Goal: Navigation & Orientation: Find specific page/section

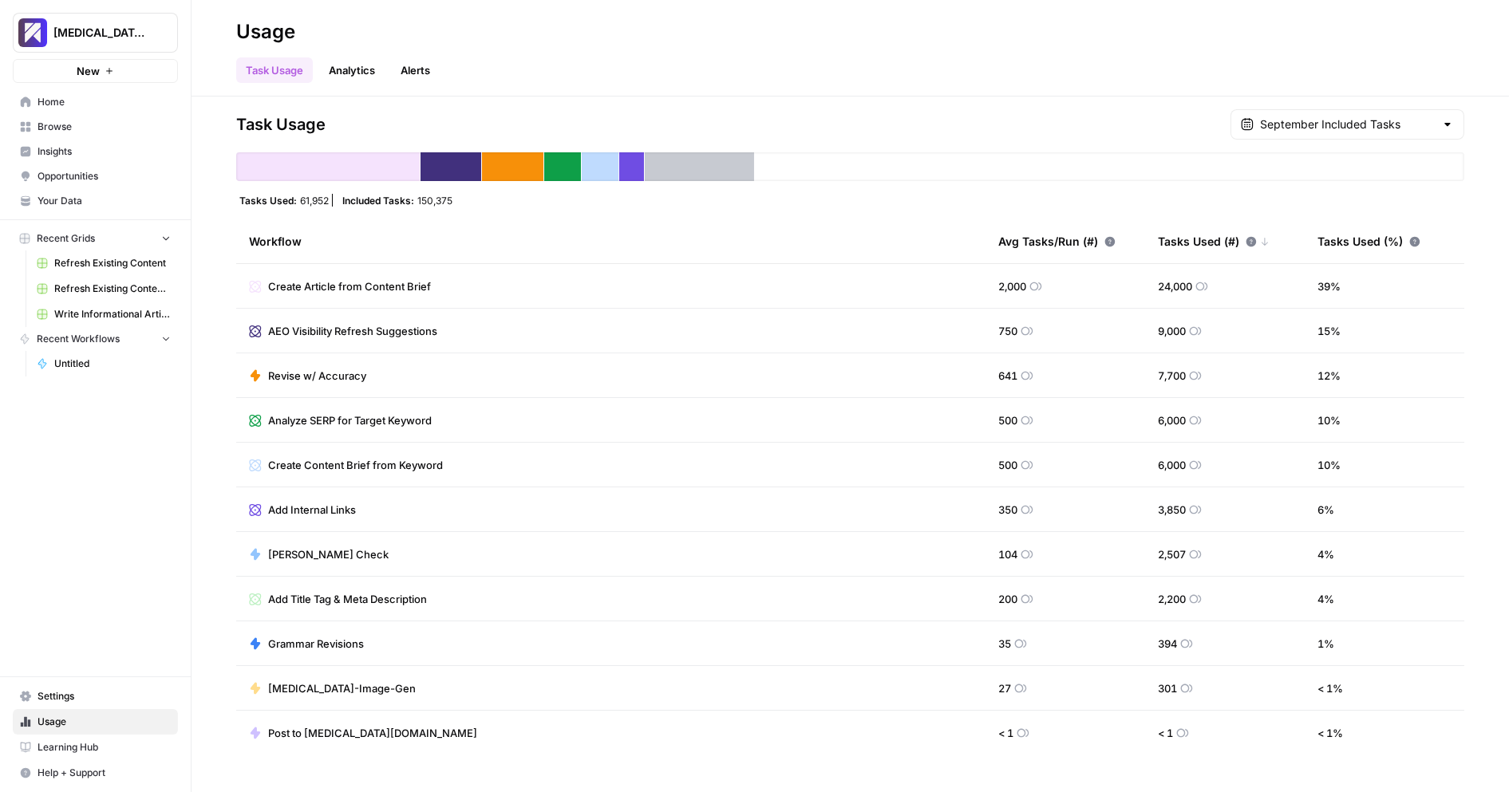
click at [347, 68] on link "Analytics" at bounding box center [351, 70] width 65 height 26
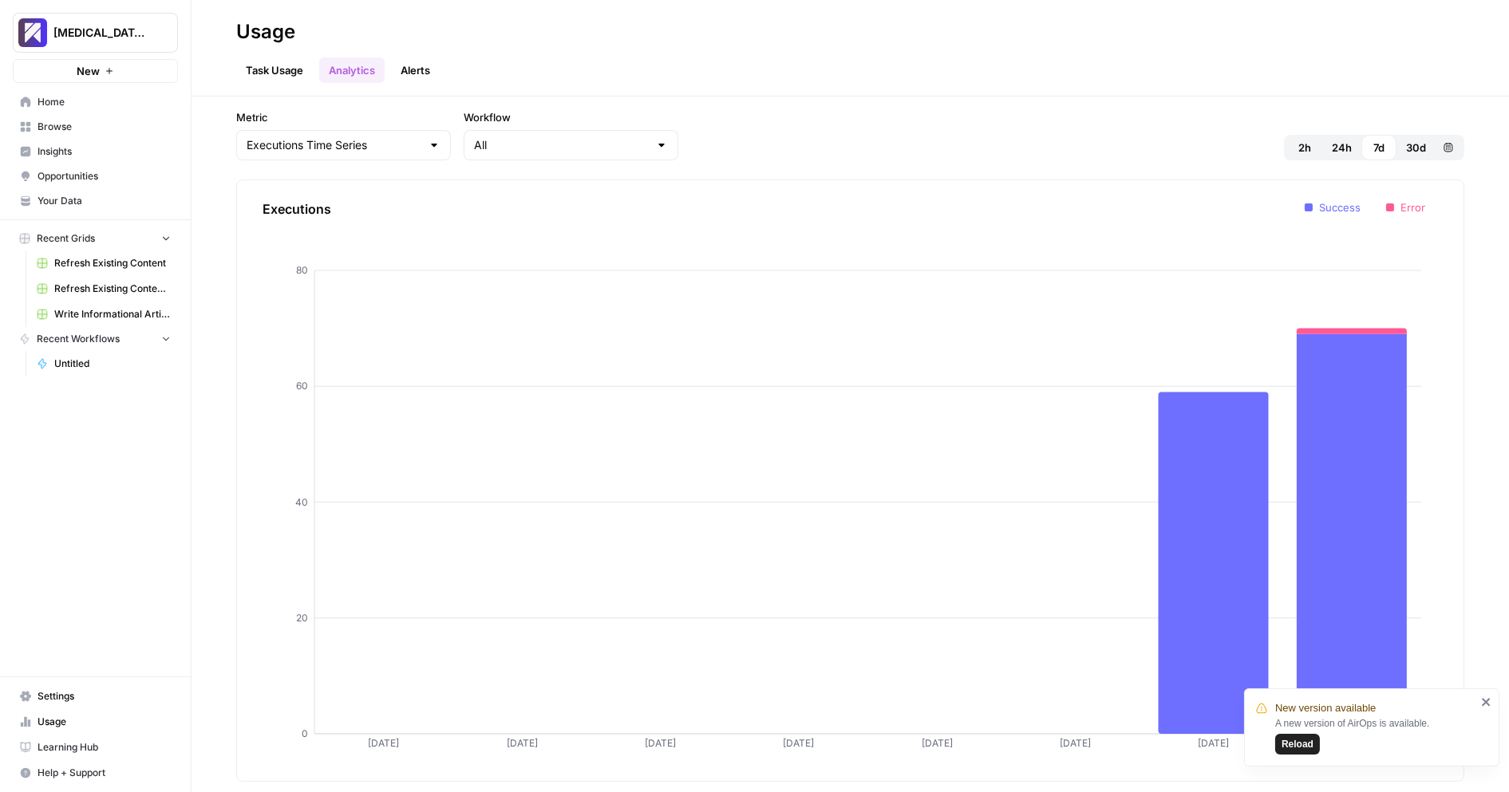
click at [419, 63] on button "Alerts" at bounding box center [415, 70] width 49 height 26
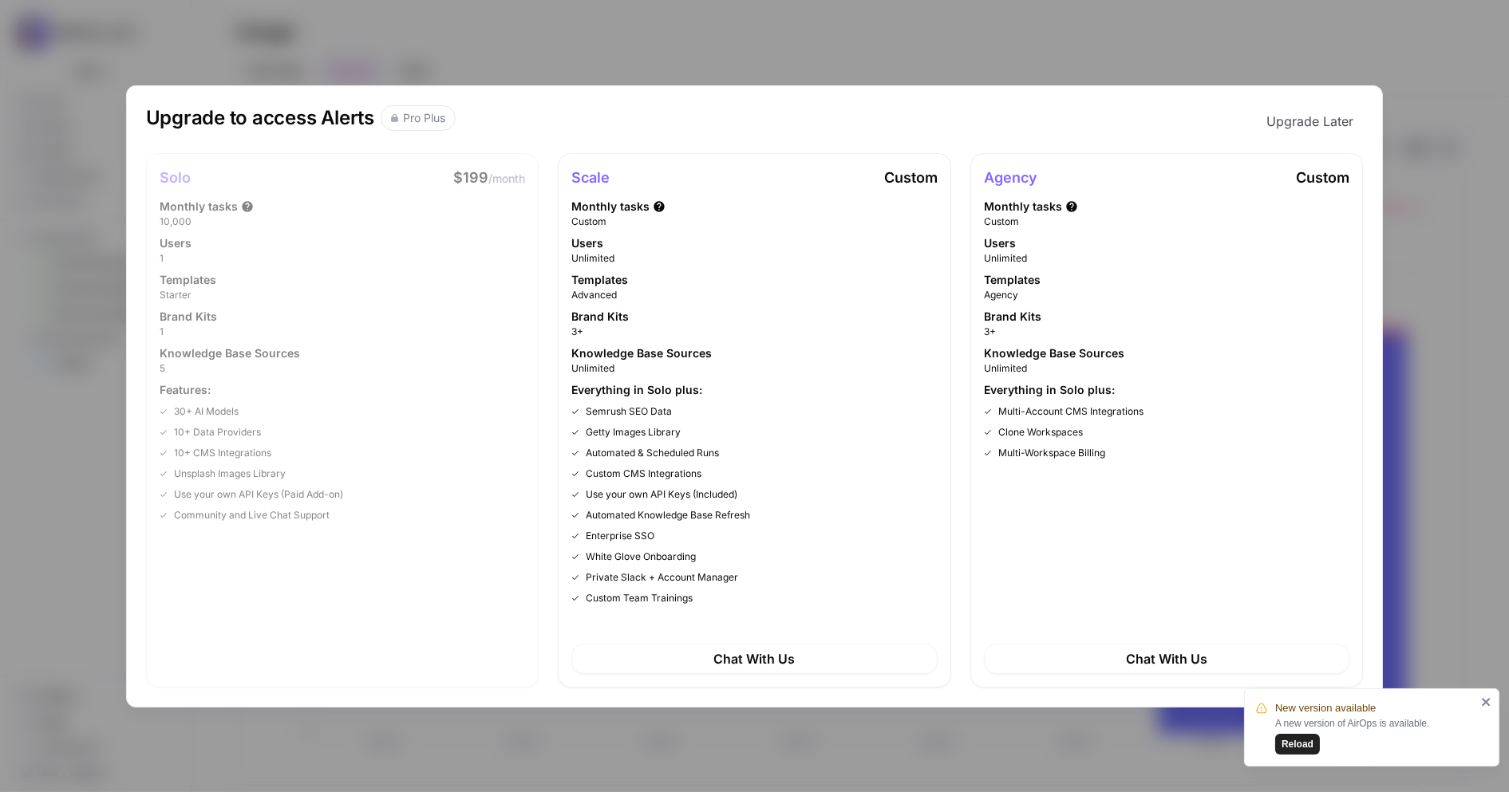
click at [663, 73] on div "Upgrade to access Alerts Pro Plus Upgrade Later Solo $199 /month Monthly tasks …" at bounding box center [754, 396] width 1509 height 792
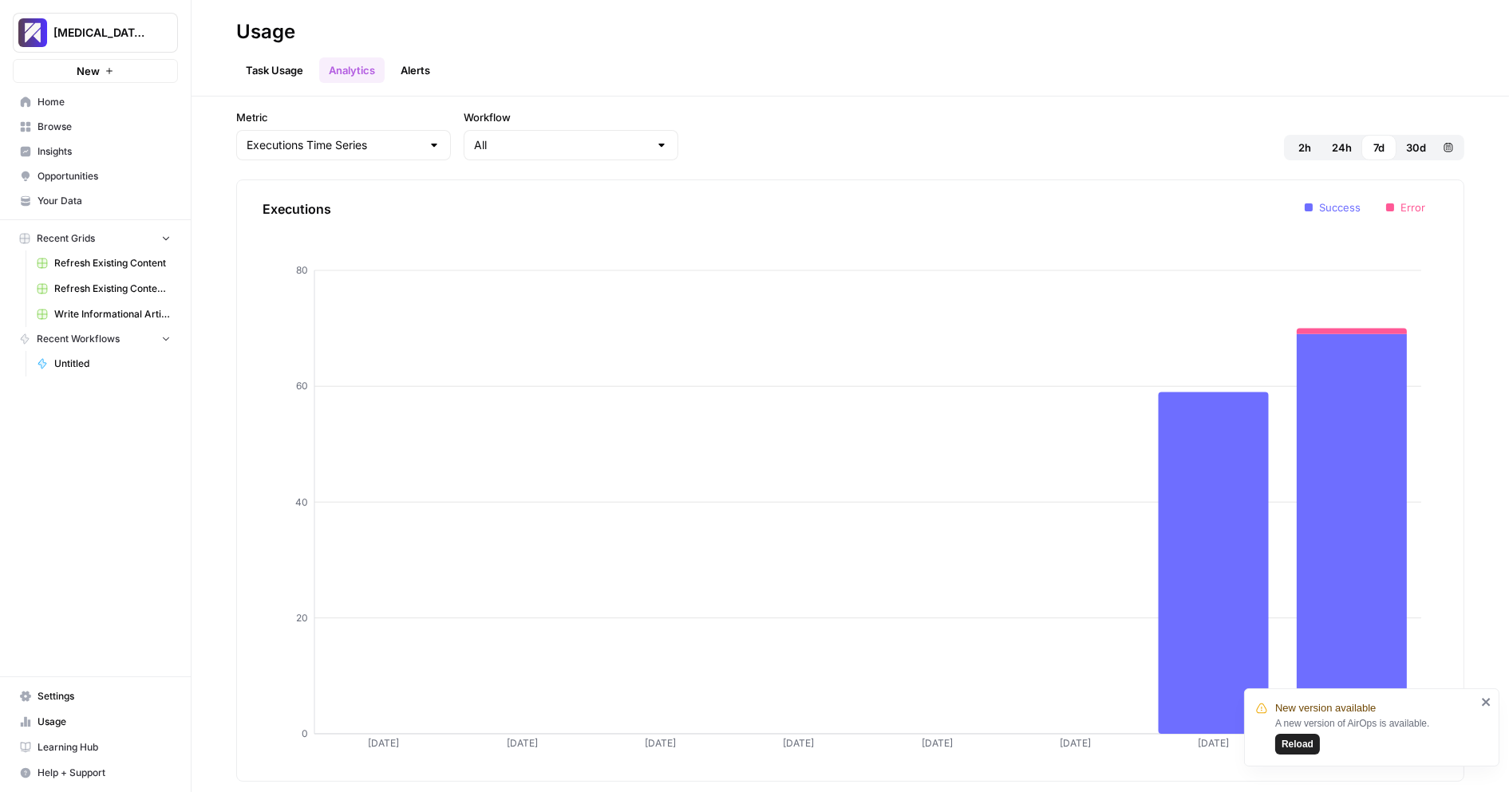
click at [100, 766] on span "Help + Support" at bounding box center [103, 773] width 133 height 14
click at [226, 739] on span "Docs" at bounding box center [266, 743] width 107 height 14
click at [85, 729] on span "Usage" at bounding box center [103, 722] width 133 height 14
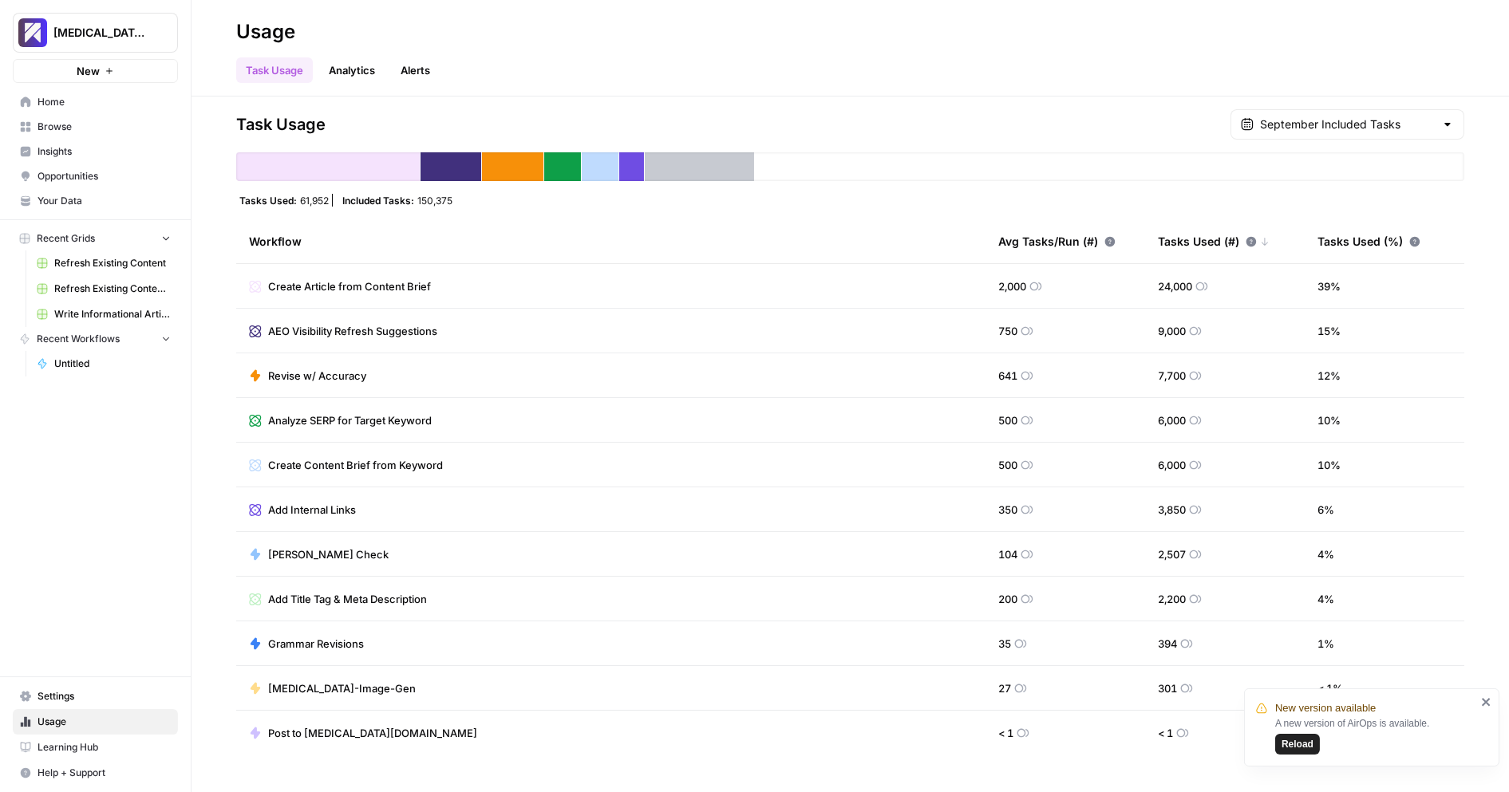
click at [80, 704] on span "Settings" at bounding box center [103, 696] width 133 height 14
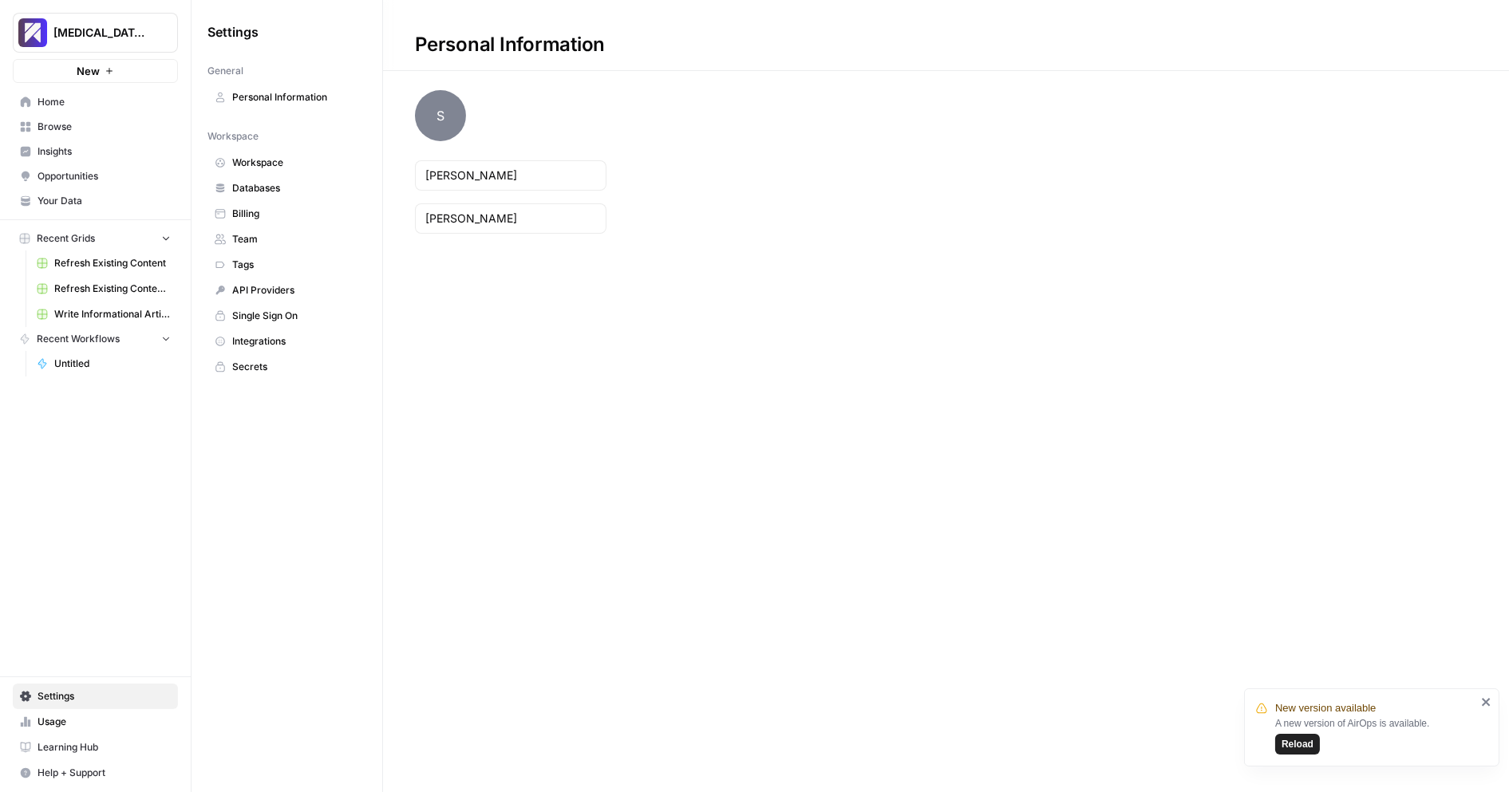
click at [288, 208] on span "Billing" at bounding box center [295, 214] width 127 height 14
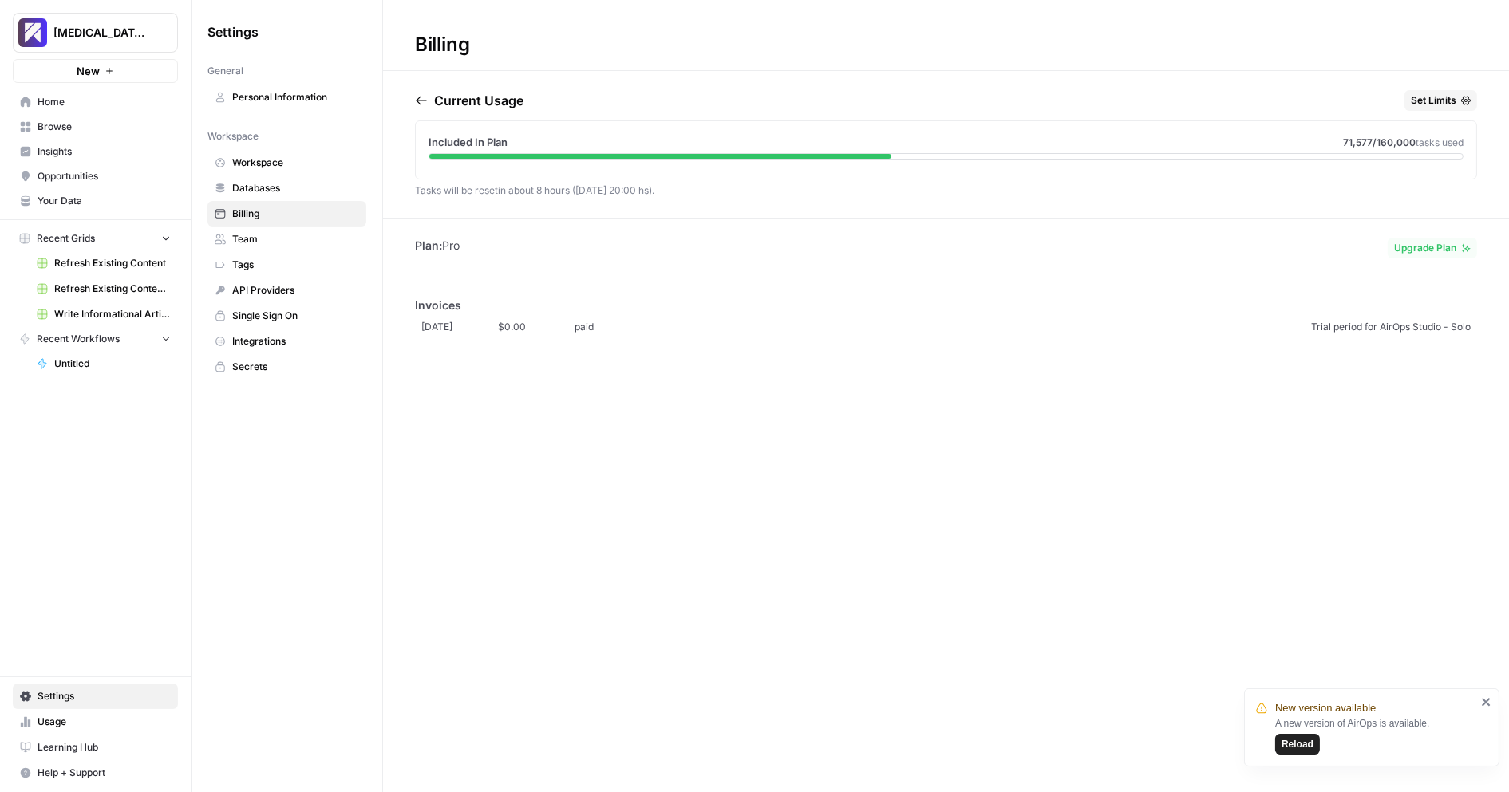
click at [305, 506] on div "Settings General Personal Information Workspace Workspace Databases Billing Tea…" at bounding box center [286, 396] width 191 height 792
